Goal: Browse casually

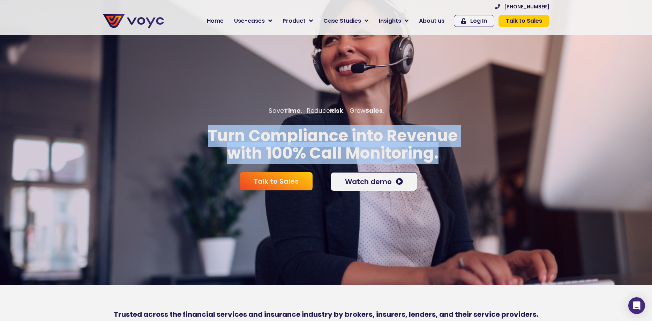
click at [508, 154] on p "Turn Compliance into Revenue with 100% Call Monitoring." at bounding box center [333, 144] width 666 height 35
click at [480, 158] on p "Turn Compliance into Revenue with 100% Call Monitoring." at bounding box center [333, 144] width 666 height 35
drag, startPoint x: 518, startPoint y: 157, endPoint x: 183, endPoint y: 110, distance: 338.4
click at [187, 108] on div "Save Time . Reduce Risk . Grow Sales . Turn Compliance into Revenue with 100% C…" at bounding box center [326, 159] width 652 height 106
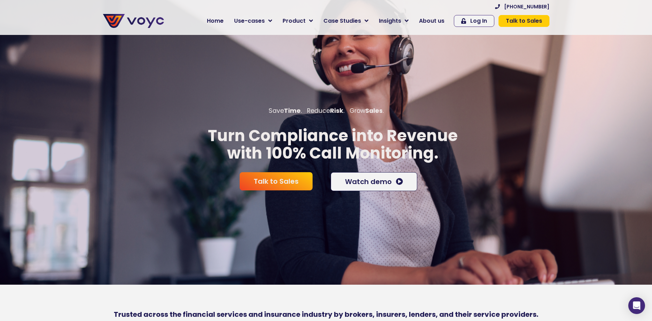
drag, startPoint x: 163, startPoint y: 120, endPoint x: 170, endPoint y: 130, distance: 11.9
click at [163, 120] on div "Save Time . Reduce Risk . Grow Sales . Turn Compliance into Revenue with 100% C…" at bounding box center [326, 159] width 652 height 106
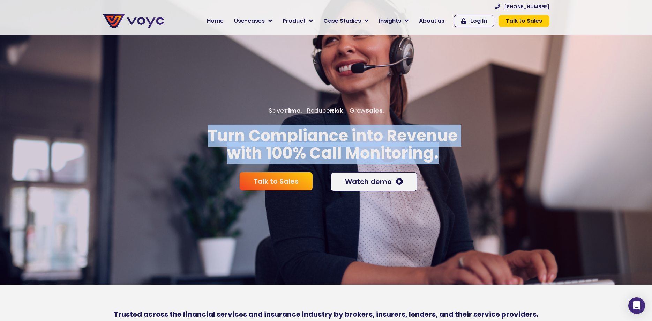
drag, startPoint x: 170, startPoint y: 131, endPoint x: 450, endPoint y: 154, distance: 280.9
click at [450, 154] on p "Turn Compliance into Revenue with 100% Call Monitoring." at bounding box center [333, 144] width 666 height 35
drag, startPoint x: 471, startPoint y: 157, endPoint x: 190, endPoint y: 123, distance: 283.0
click at [190, 123] on div "Save Time . Reduce Risk . Grow Sales . Turn Compliance into Revenue with 100% C…" at bounding box center [326, 159] width 652 height 106
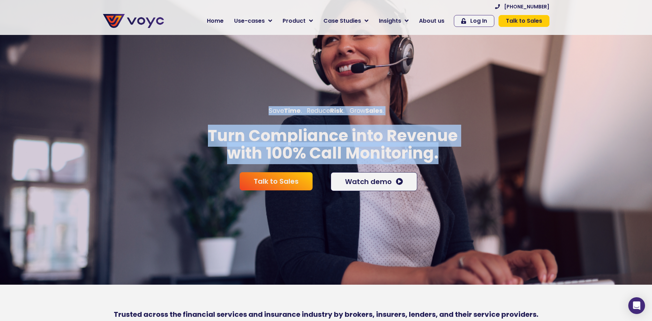
drag, startPoint x: 190, startPoint y: 128, endPoint x: 196, endPoint y: 137, distance: 10.6
click at [191, 131] on p "Turn Compliance into Revenue with 100% Call Monitoring." at bounding box center [333, 144] width 666 height 35
drag, startPoint x: 196, startPoint y: 139, endPoint x: 467, endPoint y: 154, distance: 271.3
click at [467, 154] on p "Turn Compliance into Revenue with 100% Call Monitoring." at bounding box center [333, 144] width 666 height 35
drag, startPoint x: 467, startPoint y: 154, endPoint x: 492, endPoint y: 161, distance: 26.0
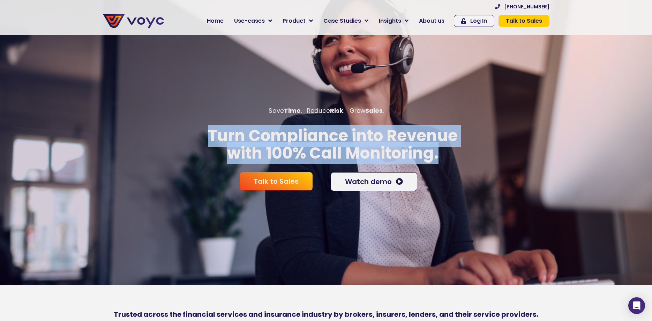
click at [469, 154] on p "Turn Compliance into Revenue with 100% Call Monitoring." at bounding box center [333, 144] width 666 height 35
drag, startPoint x: 492, startPoint y: 161, endPoint x: 185, endPoint y: 127, distance: 309.3
click at [187, 125] on div "Save Time . Reduce Risk . Grow Sales . Turn Compliance into Revenue with 100% C…" at bounding box center [326, 159] width 652 height 106
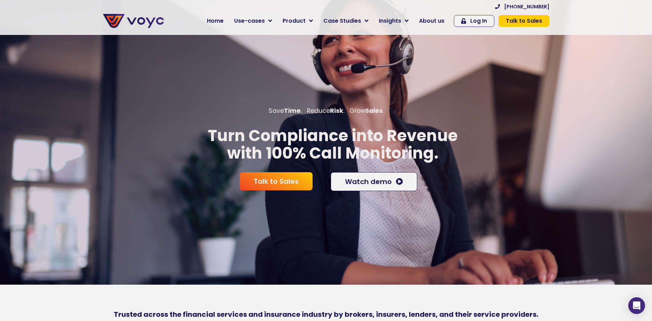
drag, startPoint x: 184, startPoint y: 128, endPoint x: 190, endPoint y: 135, distance: 8.4
click at [186, 130] on p "Turn Compliance into Revenue with 100% Call Monitoring." at bounding box center [333, 144] width 666 height 35
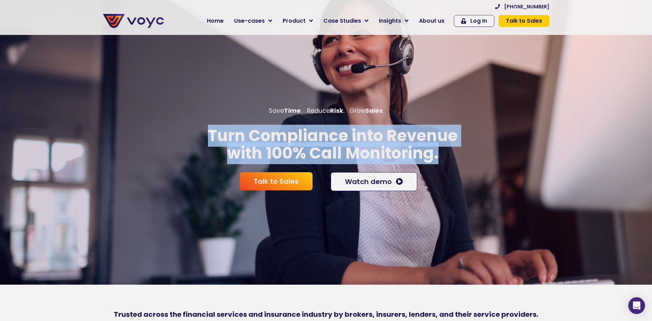
drag, startPoint x: 190, startPoint y: 135, endPoint x: 479, endPoint y: 158, distance: 289.9
click at [479, 158] on p "Turn Compliance into Revenue with 100% Call Monitoring." at bounding box center [333, 144] width 666 height 35
drag, startPoint x: 479, startPoint y: 158, endPoint x: 518, endPoint y: 162, distance: 40.0
click at [483, 158] on p "Turn Compliance into Revenue with 100% Call Monitoring." at bounding box center [333, 144] width 666 height 35
drag, startPoint x: 517, startPoint y: 162, endPoint x: 168, endPoint y: 126, distance: 351.1
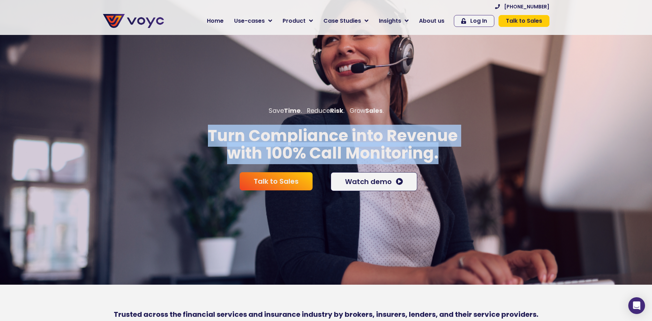
click at [168, 126] on div "Save Time . Reduce Risk . Grow Sales . Turn Compliance into Revenue with 100% C…" at bounding box center [326, 159] width 652 height 106
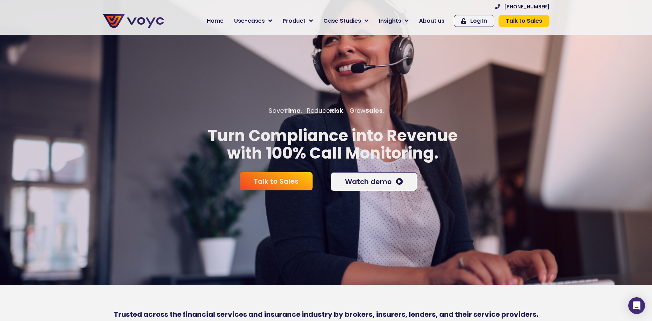
drag, startPoint x: 165, startPoint y: 128, endPoint x: 178, endPoint y: 132, distance: 14.1
click at [167, 129] on p "Turn Compliance into Revenue with 100% Call Monitoring." at bounding box center [333, 144] width 666 height 35
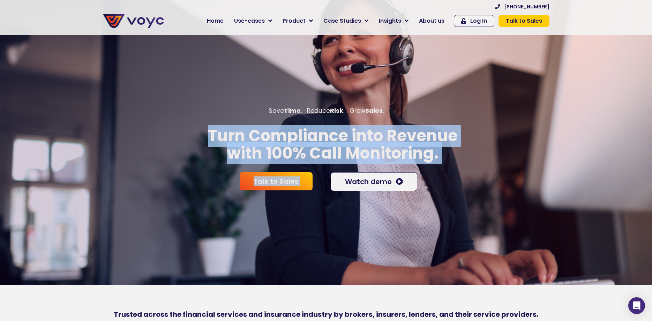
drag, startPoint x: 179, startPoint y: 132, endPoint x: 473, endPoint y: 170, distance: 296.3
click at [473, 170] on div "Save Time . Reduce Risk . Grow Sales . Turn Compliance into Revenue with 100% C…" at bounding box center [326, 159] width 652 height 106
click at [466, 158] on p "Turn Compliance into Revenue with 100% Call Monitoring." at bounding box center [333, 144] width 666 height 35
drag, startPoint x: 489, startPoint y: 158, endPoint x: 164, endPoint y: 129, distance: 325.5
click at [164, 129] on p "Turn Compliance into Revenue with 100% Call Monitoring." at bounding box center [333, 144] width 666 height 35
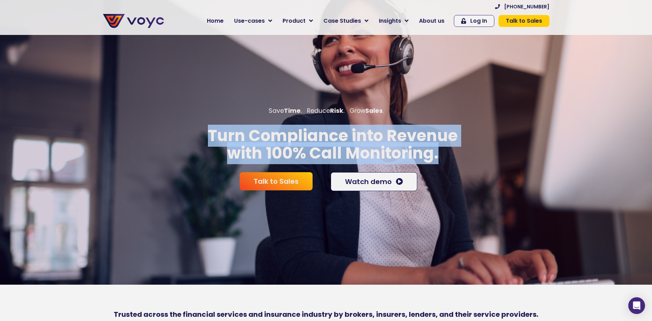
click at [452, 156] on p "Turn Compliance into Revenue with 100% Call Monitoring." at bounding box center [333, 144] width 666 height 35
drag, startPoint x: 454, startPoint y: 156, endPoint x: 183, endPoint y: 131, distance: 272.8
click at [183, 131] on p "Turn Compliance into Revenue with 100% Call Monitoring." at bounding box center [333, 144] width 666 height 35
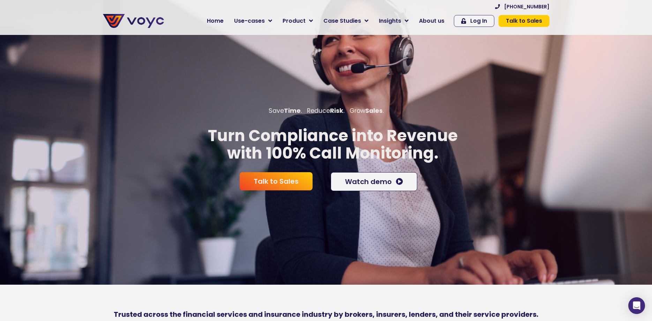
drag, startPoint x: 188, startPoint y: 134, endPoint x: 206, endPoint y: 135, distance: 17.1
click at [190, 134] on p "Turn Compliance into Revenue with 100% Call Monitoring." at bounding box center [333, 144] width 666 height 35
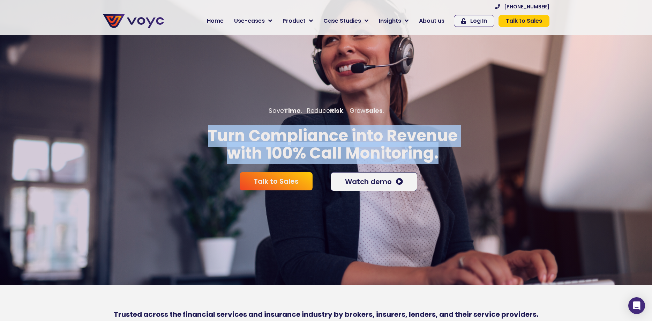
drag, startPoint x: 211, startPoint y: 135, endPoint x: 495, endPoint y: 148, distance: 284.4
click at [495, 148] on p "Turn Compliance into Revenue with 100% Call Monitoring." at bounding box center [333, 144] width 666 height 35
click at [468, 153] on p "Turn Compliance into Revenue with 100% Call Monitoring." at bounding box center [333, 144] width 666 height 35
drag, startPoint x: 473, startPoint y: 154, endPoint x: 187, endPoint y: 135, distance: 286.1
click at [184, 135] on p "Turn Compliance into Revenue with 100% Call Monitoring." at bounding box center [333, 144] width 666 height 35
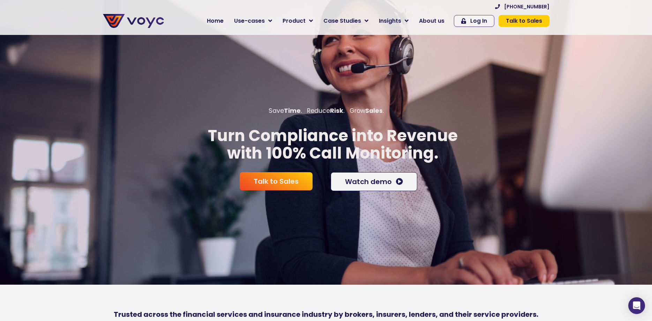
click at [197, 135] on p "Turn Compliance into Revenue with 100% Call Monitoring." at bounding box center [333, 144] width 666 height 35
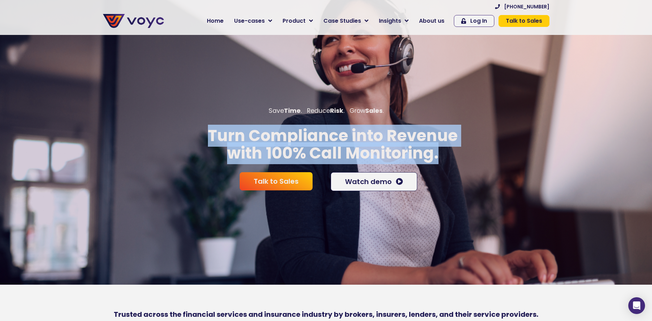
drag, startPoint x: 212, startPoint y: 135, endPoint x: 460, endPoint y: 155, distance: 248.6
click at [460, 155] on p "Turn Compliance into Revenue with 100% Call Monitoring." at bounding box center [333, 144] width 666 height 35
click at [449, 154] on p "Turn Compliance into Revenue with 100% Call Monitoring." at bounding box center [333, 144] width 666 height 35
drag, startPoint x: 475, startPoint y: 160, endPoint x: 187, endPoint y: 142, distance: 287.7
click at [187, 142] on p "Turn Compliance into Revenue with 100% Call Monitoring." at bounding box center [333, 144] width 666 height 35
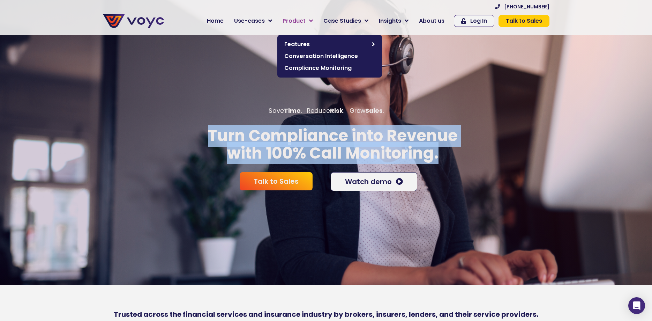
click at [312, 21] on icon at bounding box center [311, 21] width 4 height 6
